Goal: Information Seeking & Learning: Find specific page/section

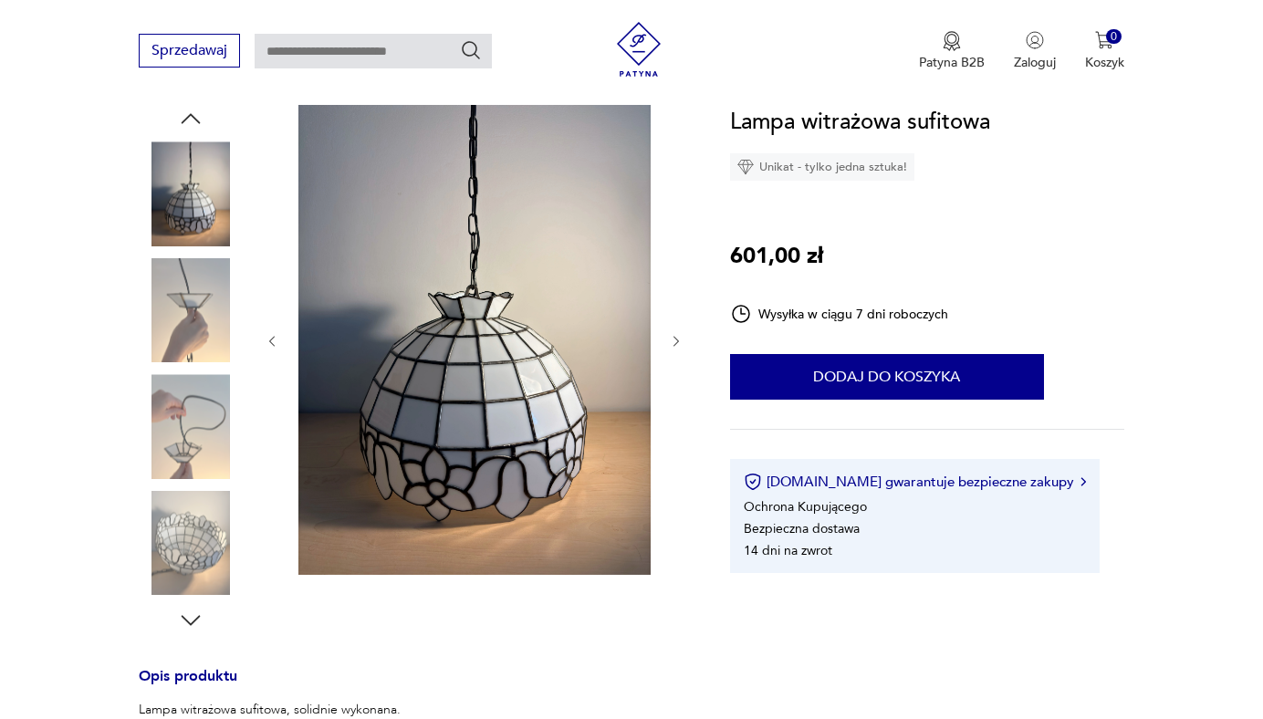
click at [677, 340] on icon "button" at bounding box center [677, 342] width 16 height 16
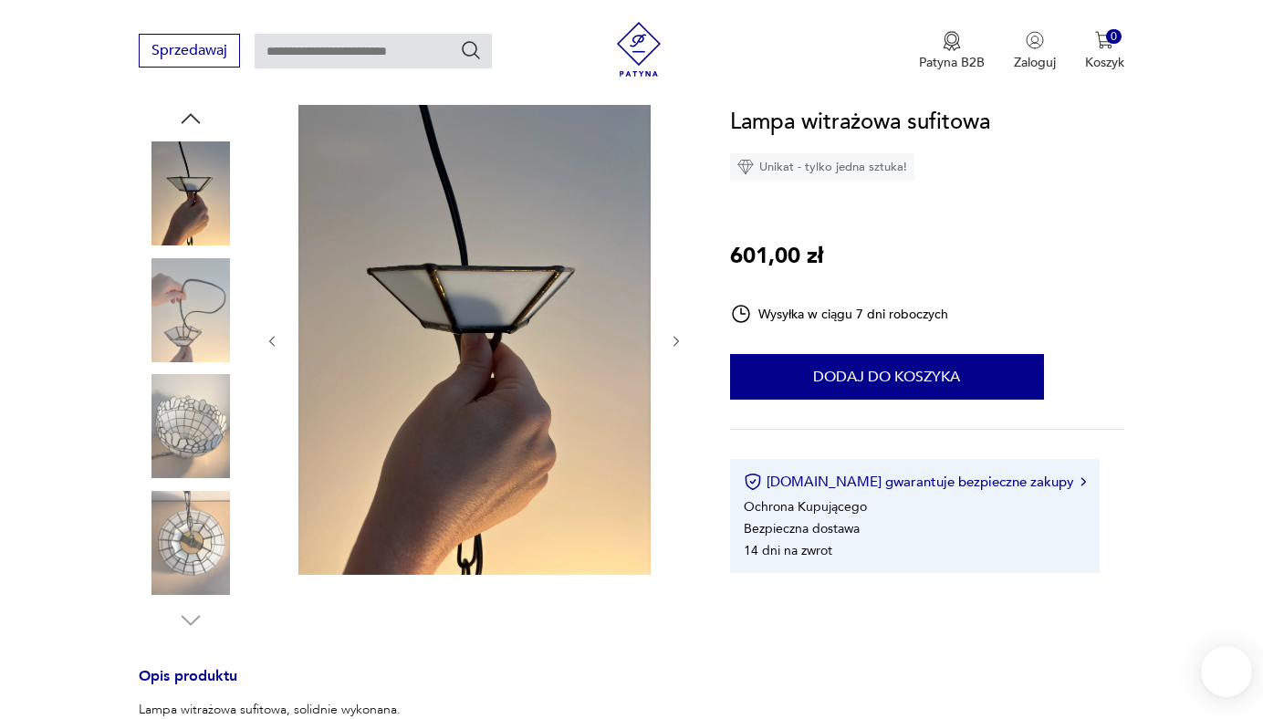
click at [677, 340] on icon "button" at bounding box center [677, 342] width 16 height 16
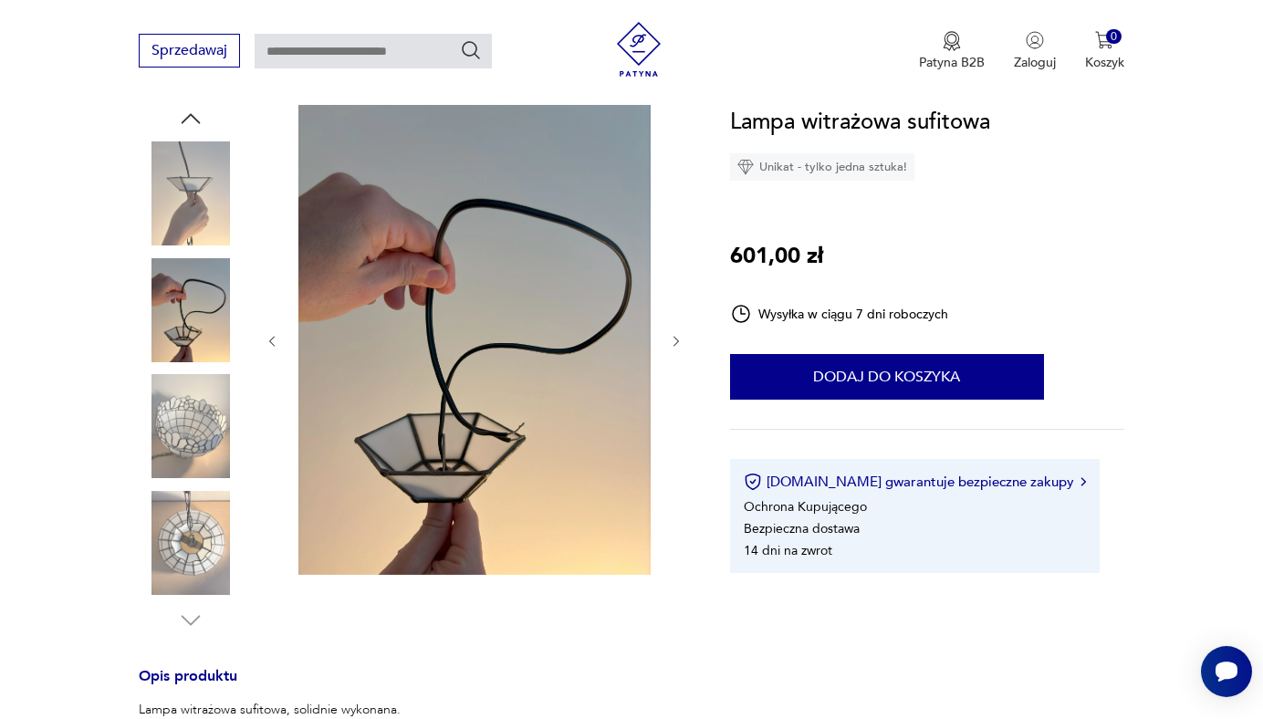
click at [677, 340] on icon "button" at bounding box center [677, 342] width 16 height 16
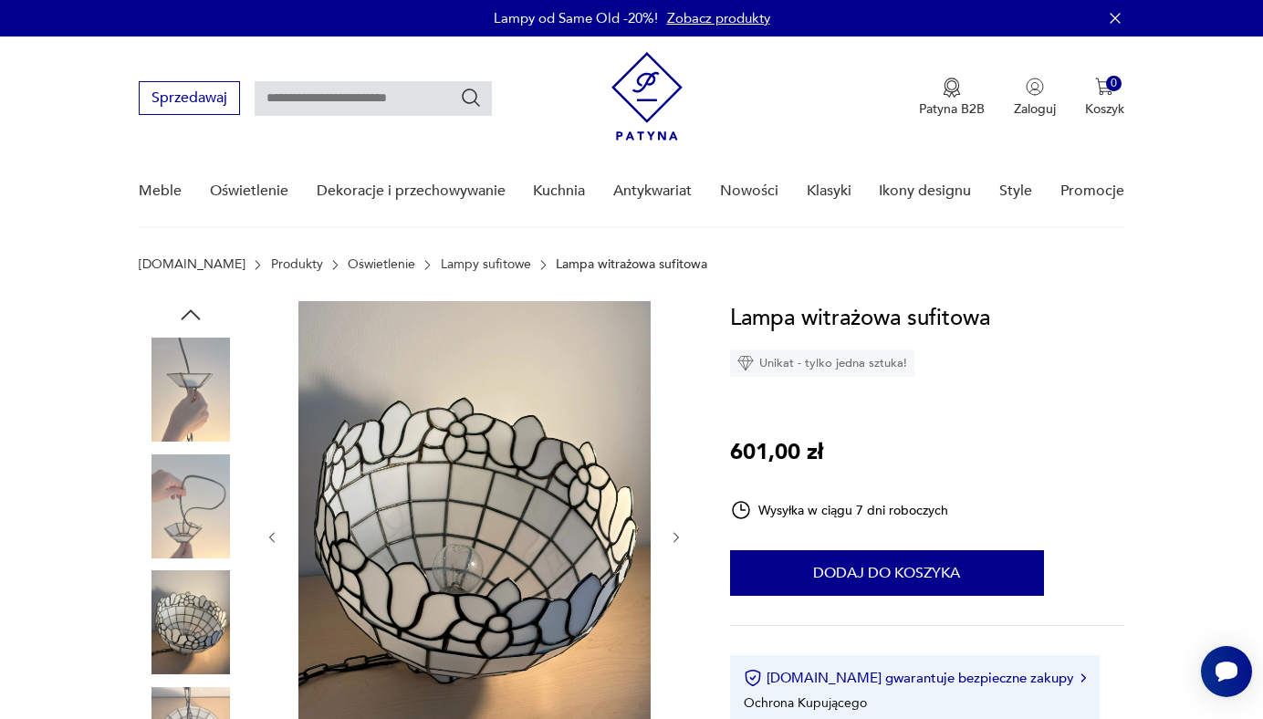
click at [395, 107] on input "text" at bounding box center [373, 98] width 237 height 35
type input "*********"
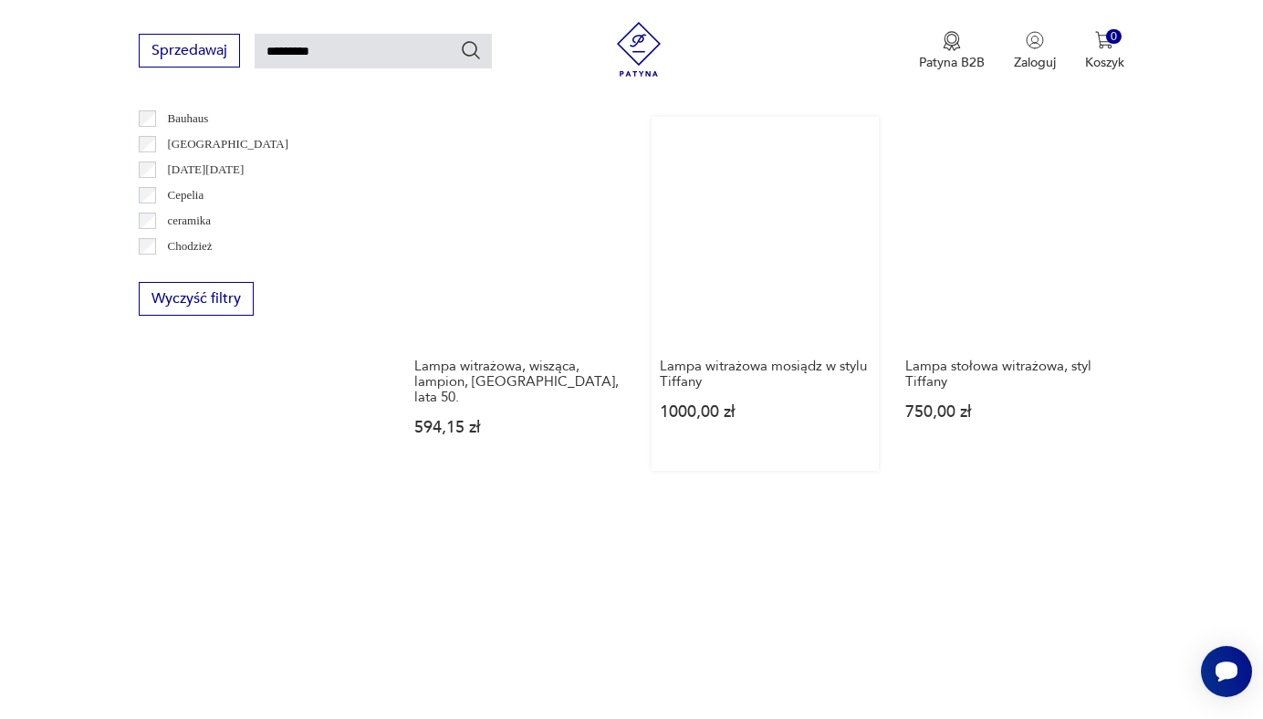
scroll to position [1018, 0]
